Goal: Information Seeking & Learning: Learn about a topic

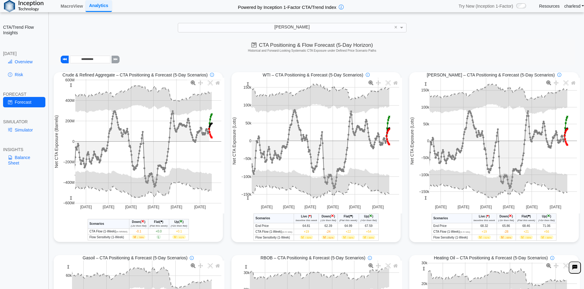
click at [313, 28] on div "[PERSON_NAME]" at bounding box center [292, 27] width 228 height 9
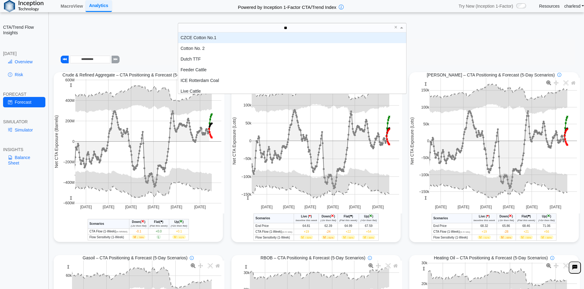
type input "***"
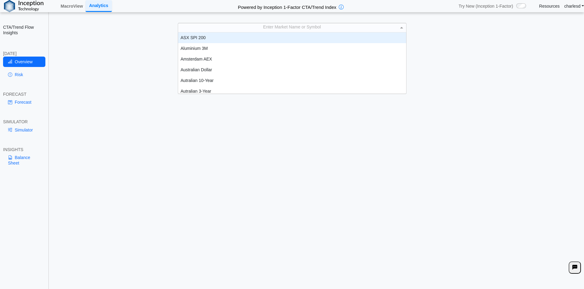
click at [238, 31] on div "Enter Market Name or Symbol" at bounding box center [292, 27] width 228 height 9
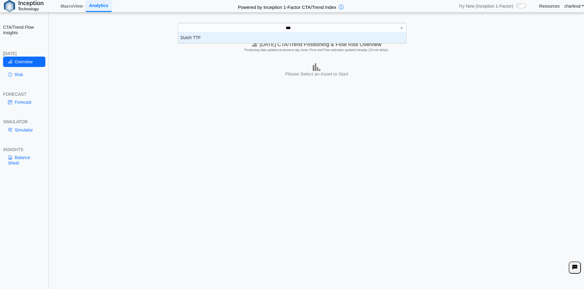
scroll to position [6, 223]
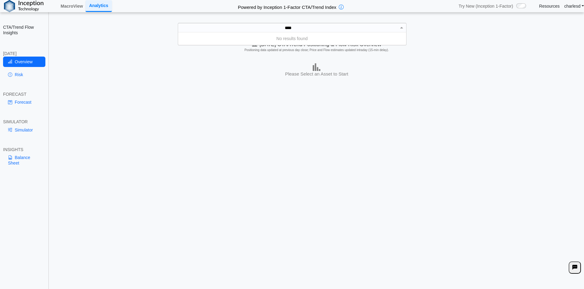
type input "***"
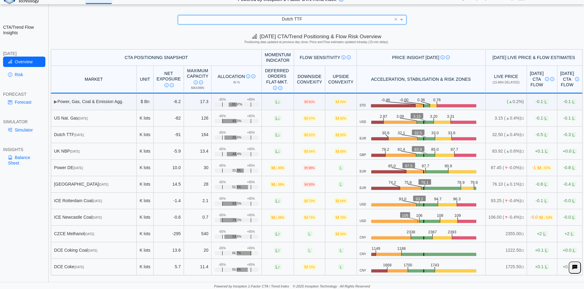
scroll to position [9, 0]
click at [27, 79] on link "Risk" at bounding box center [24, 75] width 42 height 10
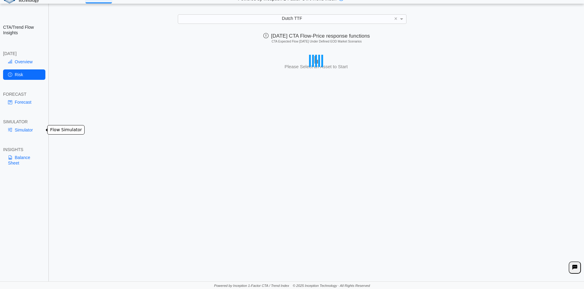
click at [23, 132] on link "Simulator" at bounding box center [24, 130] width 42 height 10
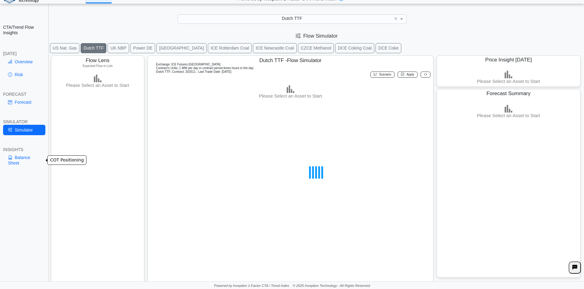
click at [19, 158] on link "Balance Sheet" at bounding box center [24, 161] width 42 height 16
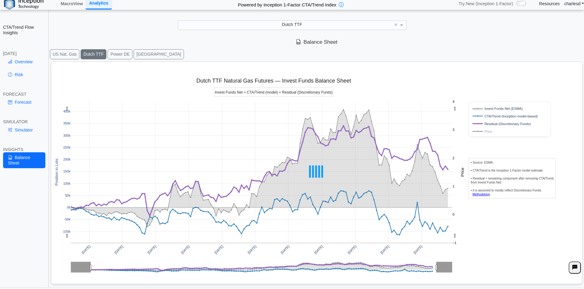
scroll to position [0, 0]
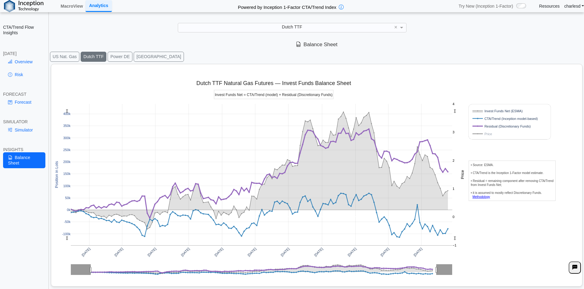
click at [136, 57] on button "EUA" at bounding box center [159, 57] width 50 height 10
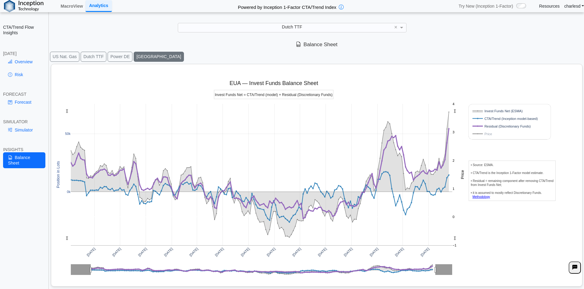
click at [368, 97] on div "Apr 2022 Jul 2022 Oct 2022 Jan 2023 Apr 2023 Jul 2023 Oct 2023 Jan 2024 Apr 202…" at bounding box center [314, 174] width 521 height 220
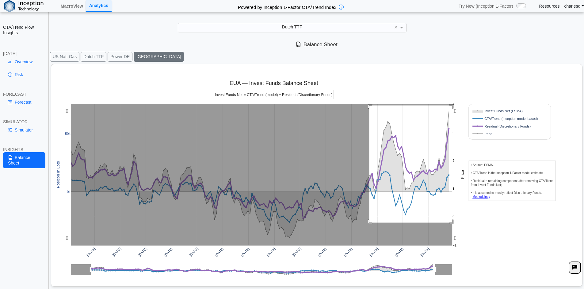
drag, startPoint x: 369, startPoint y: 106, endPoint x: 457, endPoint y: 223, distance: 146.4
click at [457, 223] on g at bounding box center [262, 175] width 394 height 154
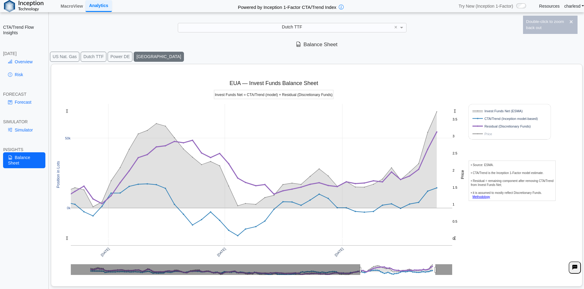
drag, startPoint x: 68, startPoint y: 110, endPoint x: 70, endPoint y: 170, distance: 60.7
click at [70, 112] on div "Jan 2025 Apr 2025 Jul 2025 0k 50k 0 1 2 3 0.5 1.5 2.5 3.5 Invest Funds Net (ESM…" at bounding box center [314, 174] width 521 height 220
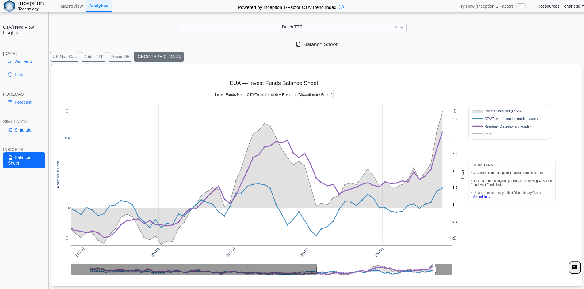
drag, startPoint x: 361, startPoint y: 270, endPoint x: 307, endPoint y: 263, distance: 54.7
